Goal: Find specific page/section

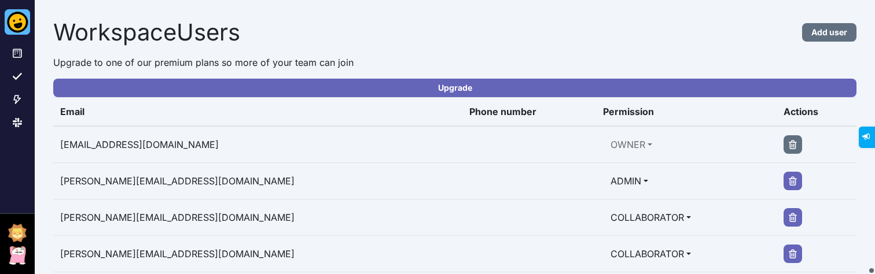
click at [554, 46] on h1 "Workspace Users" at bounding box center [354, 33] width 602 height 28
